Goal: Task Accomplishment & Management: Complete application form

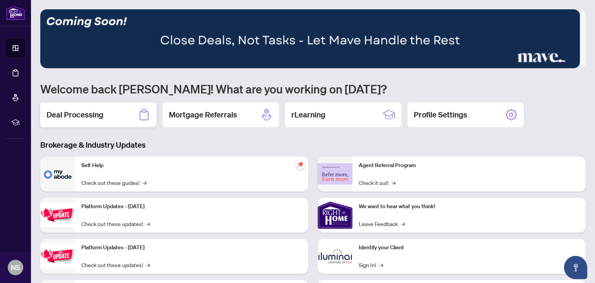
click at [99, 119] on h2 "Deal Processing" at bounding box center [74, 114] width 57 height 11
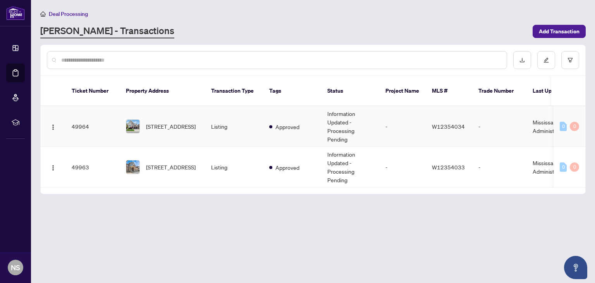
click at [541, 121] on td "Mississauga Administrator" at bounding box center [556, 126] width 58 height 41
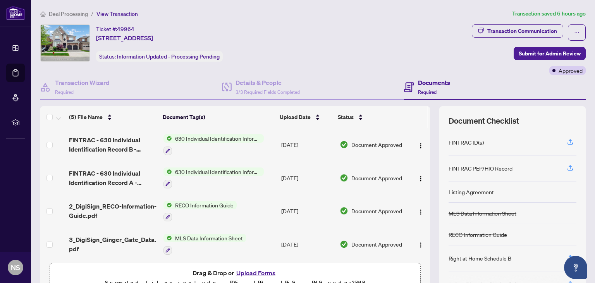
click at [65, 15] on span "Deal Processing" at bounding box center [68, 13] width 39 height 7
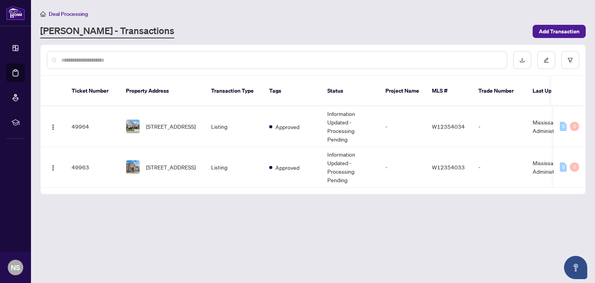
click at [71, 11] on span "Deal Processing" at bounding box center [68, 13] width 39 height 7
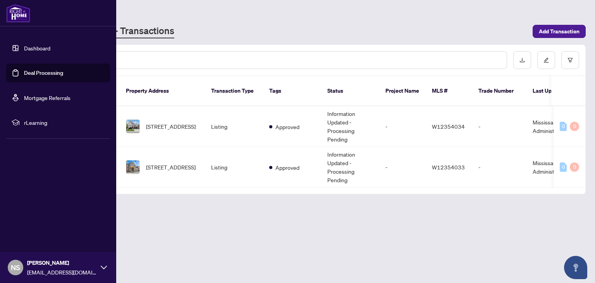
click at [34, 45] on link "Dashboard" at bounding box center [37, 48] width 26 height 7
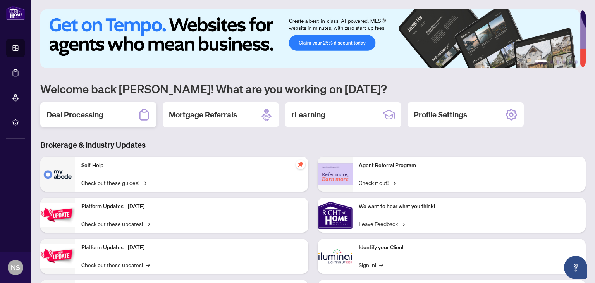
click at [99, 109] on h2 "Deal Processing" at bounding box center [74, 114] width 57 height 11
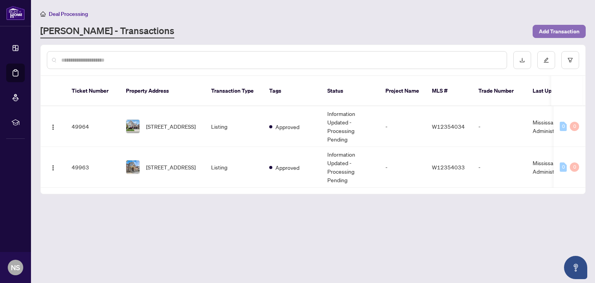
click at [564, 32] on span "Add Transaction" at bounding box center [559, 31] width 41 height 12
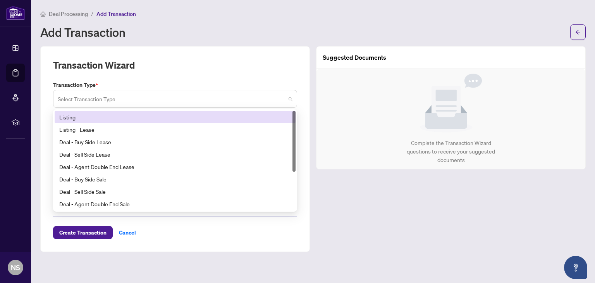
click at [291, 101] on span at bounding box center [175, 98] width 235 height 15
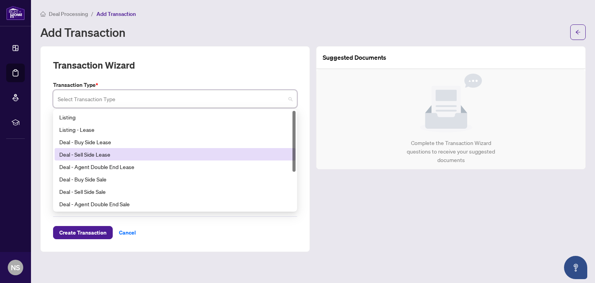
click at [251, 150] on div "Deal - Sell Side Lease" at bounding box center [175, 154] width 232 height 9
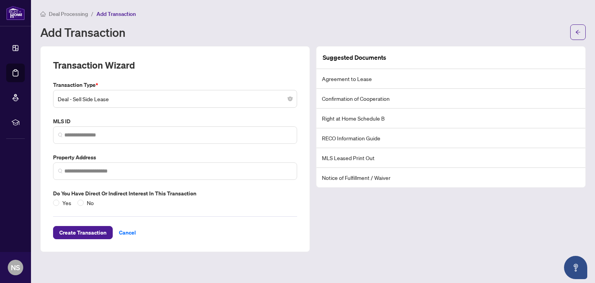
click at [103, 263] on main "Deal Processing / Add Transaction Add Transaction Transaction Wizard Transactio…" at bounding box center [313, 141] width 564 height 283
click at [130, 230] on span "Cancel" at bounding box center [127, 232] width 17 height 12
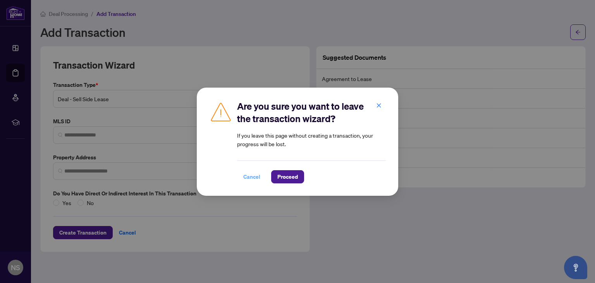
click at [249, 176] on span "Cancel" at bounding box center [251, 176] width 17 height 12
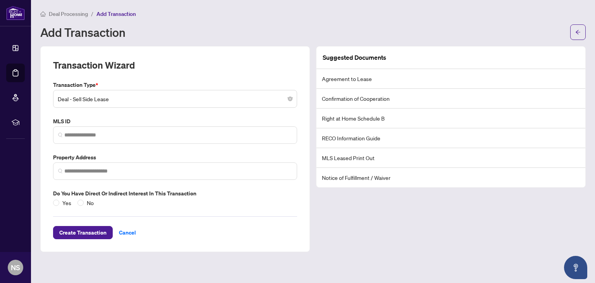
click at [75, 13] on span "Deal Processing" at bounding box center [68, 13] width 39 height 7
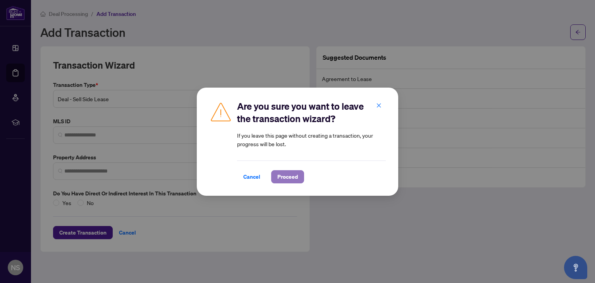
click at [294, 177] on span "Proceed" at bounding box center [287, 176] width 21 height 12
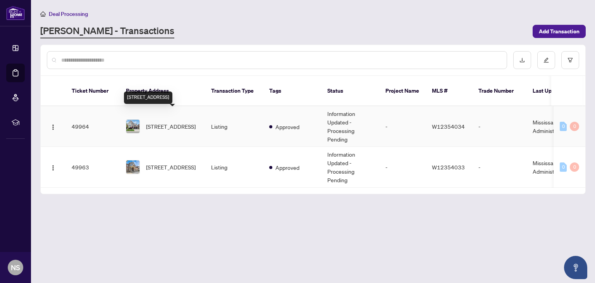
click at [169, 122] on span "[STREET_ADDRESS]" at bounding box center [171, 126] width 50 height 9
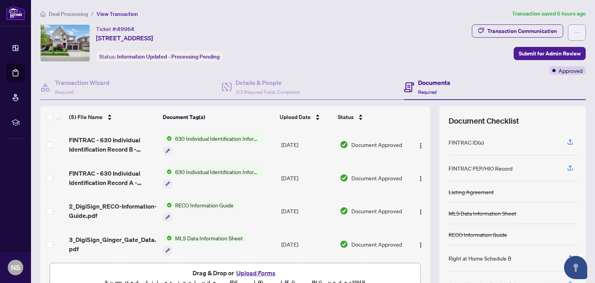
click at [578, 33] on button "button" at bounding box center [577, 32] width 18 height 16
click at [341, 42] on div "Ticket #: 49964 [STREET_ADDRESS] Status: Information Updated - Processing Pendi…" at bounding box center [254, 42] width 429 height 37
click at [60, 13] on span "Deal Processing" at bounding box center [68, 13] width 39 height 7
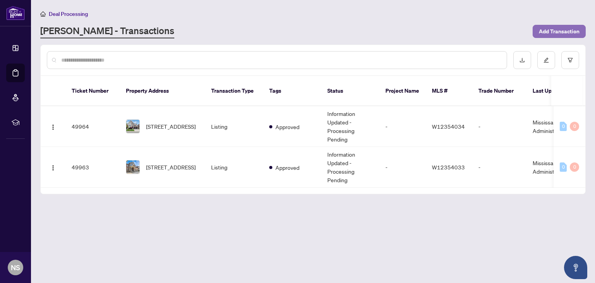
click at [563, 33] on span "Add Transaction" at bounding box center [559, 31] width 41 height 12
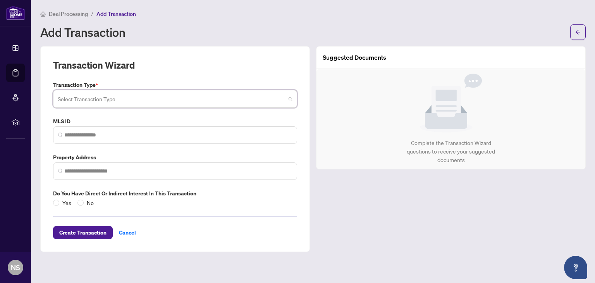
click at [248, 100] on input "search" at bounding box center [172, 99] width 228 height 17
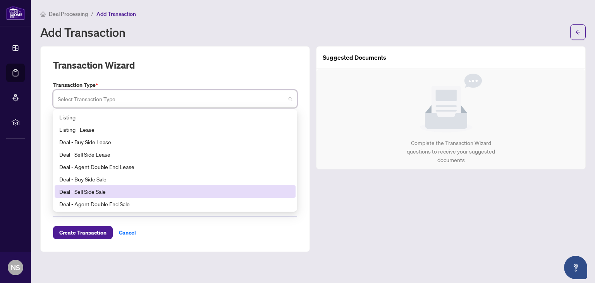
click at [166, 191] on div "Deal - Sell Side Sale" at bounding box center [175, 191] width 232 height 9
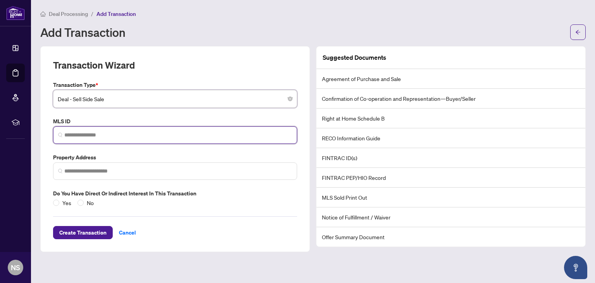
click at [138, 132] on input "search" at bounding box center [178, 135] width 228 height 8
paste input "*********"
type input "*********"
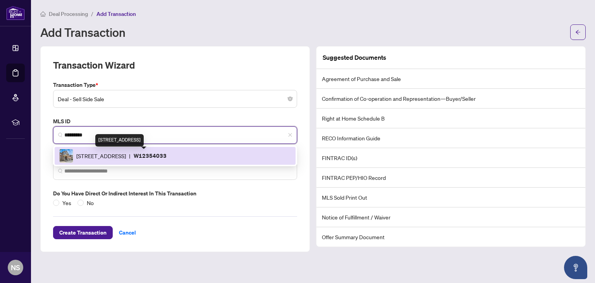
click at [126, 157] on span "[STREET_ADDRESS]" at bounding box center [101, 156] width 50 height 9
type input "**********"
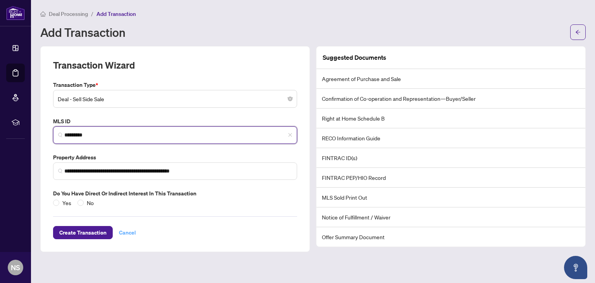
type input "*********"
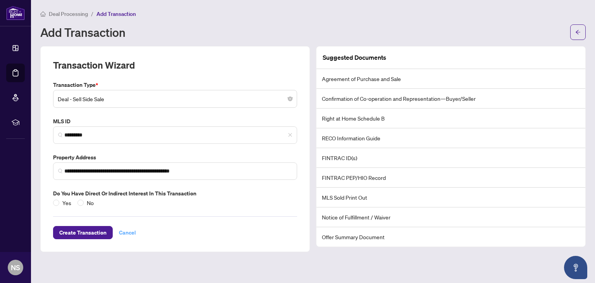
click at [121, 230] on span "Cancel" at bounding box center [127, 232] width 17 height 12
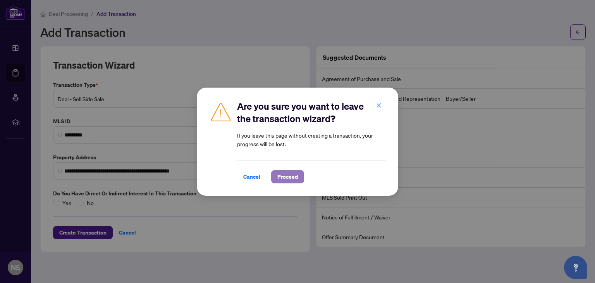
click at [281, 176] on span "Proceed" at bounding box center [287, 176] width 21 height 12
